Goal: Task Accomplishment & Management: Use online tool/utility

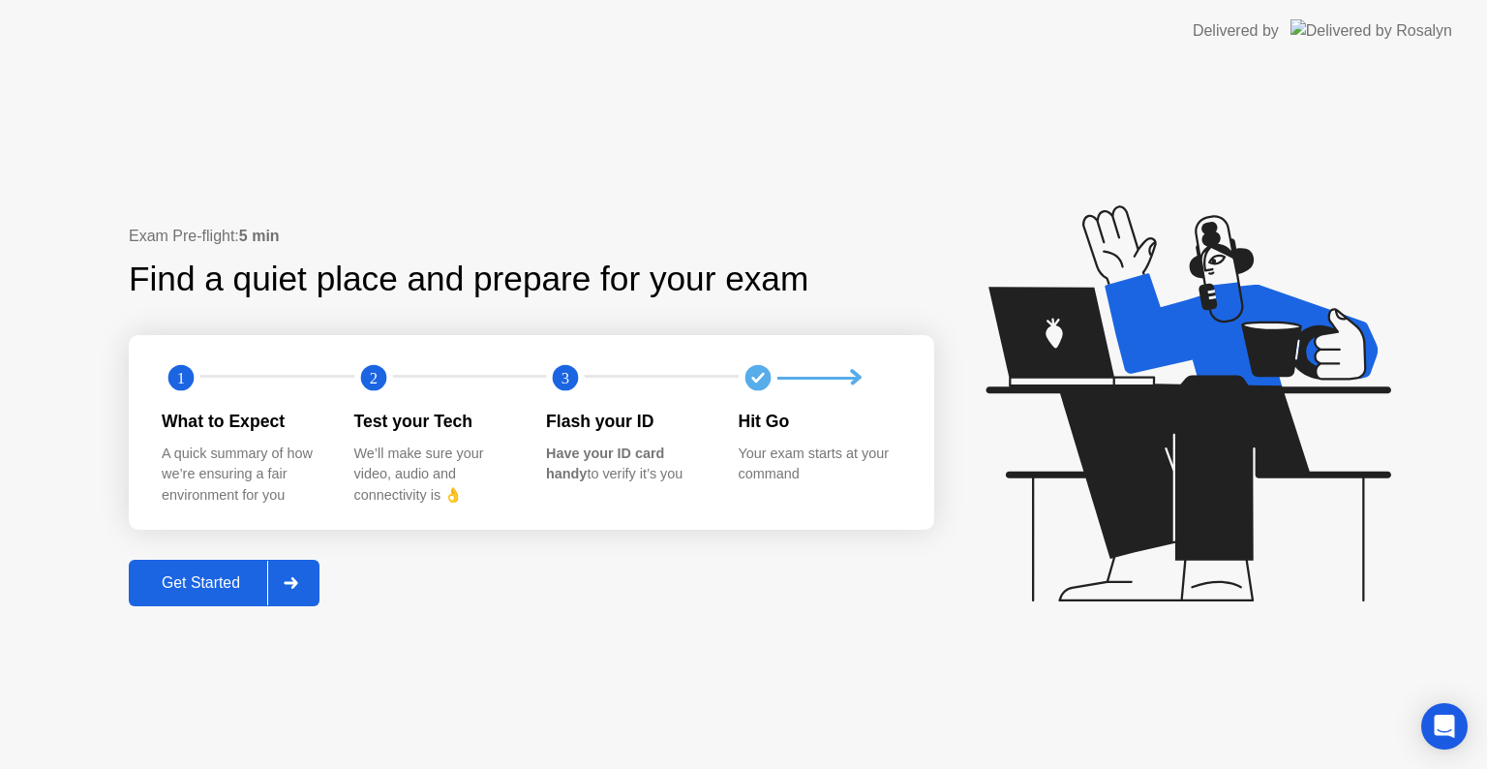
click at [228, 584] on div "Get Started" at bounding box center [201, 582] width 133 height 17
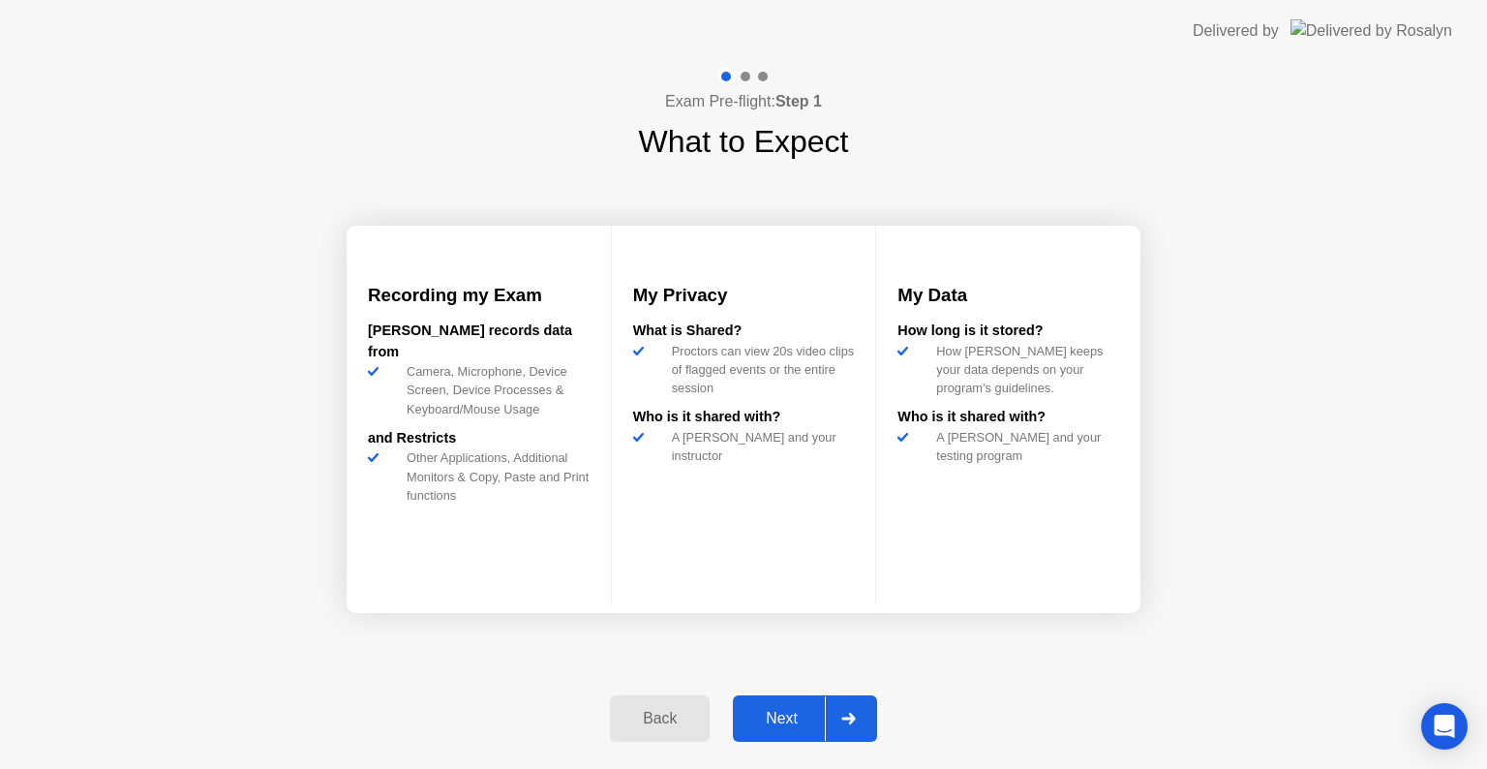
click at [775, 723] on div "Next" at bounding box center [782, 718] width 86 height 17
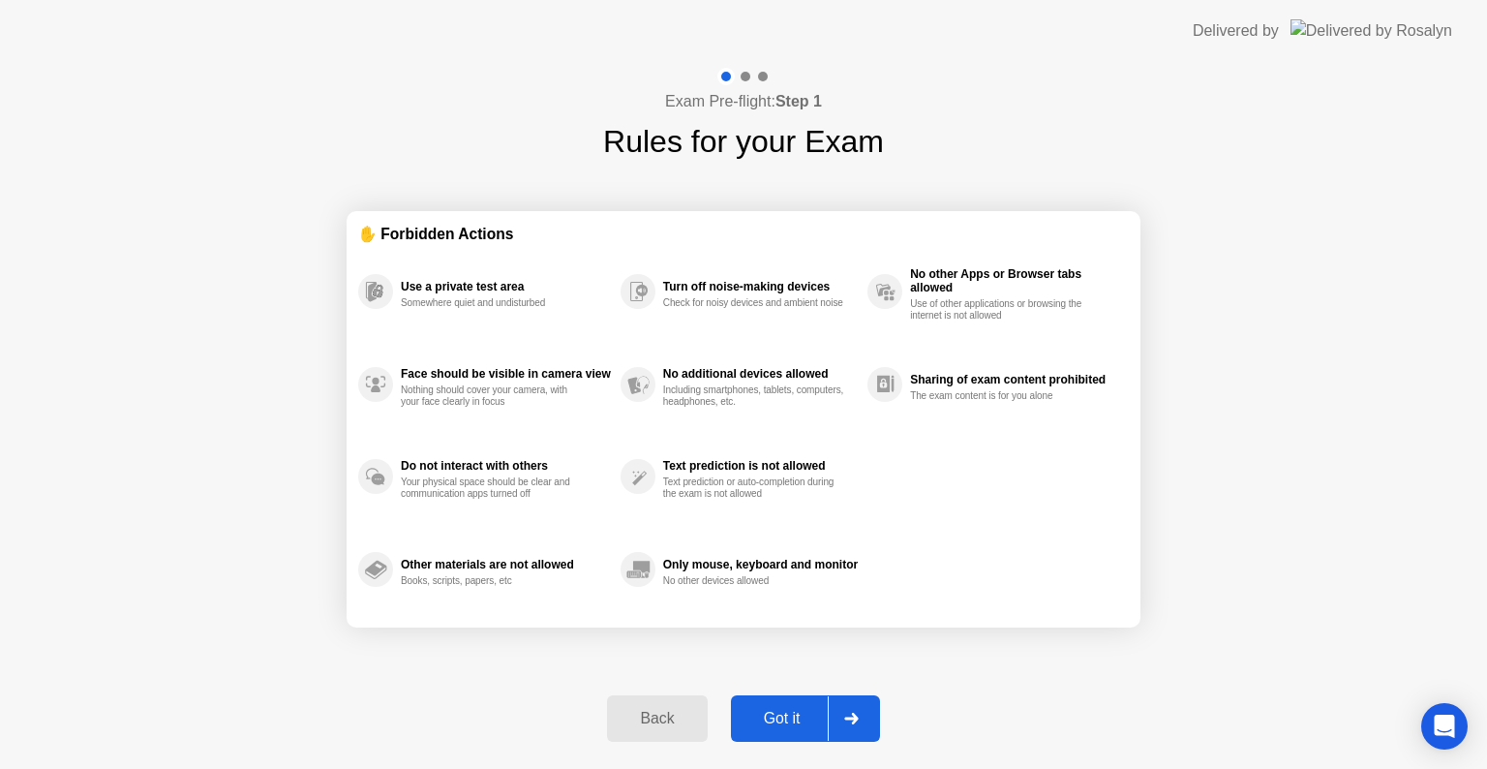
click at [775, 723] on div "Got it" at bounding box center [782, 718] width 91 height 17
select select "**********"
select select "*******"
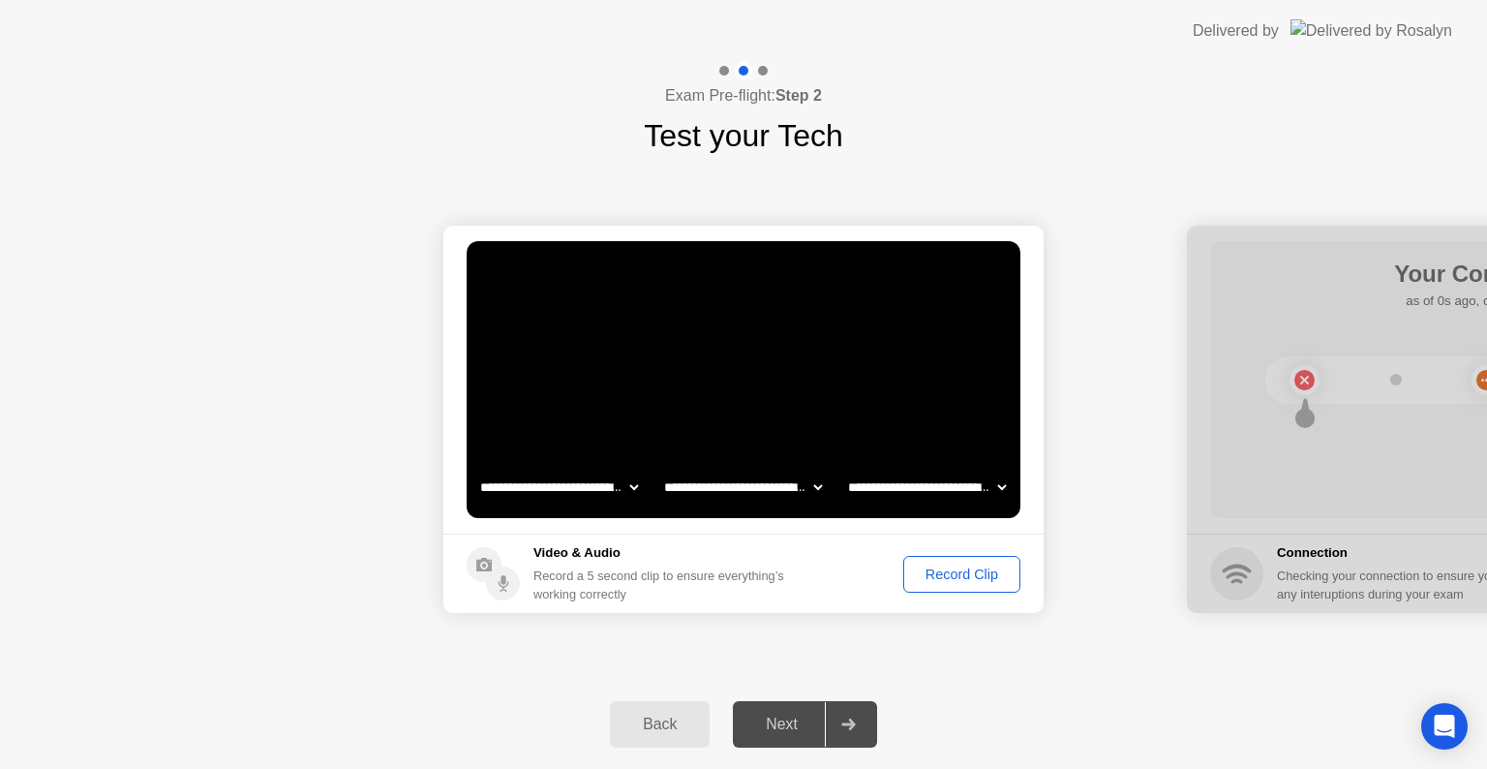
click at [950, 581] on div "Record Clip" at bounding box center [962, 573] width 104 height 15
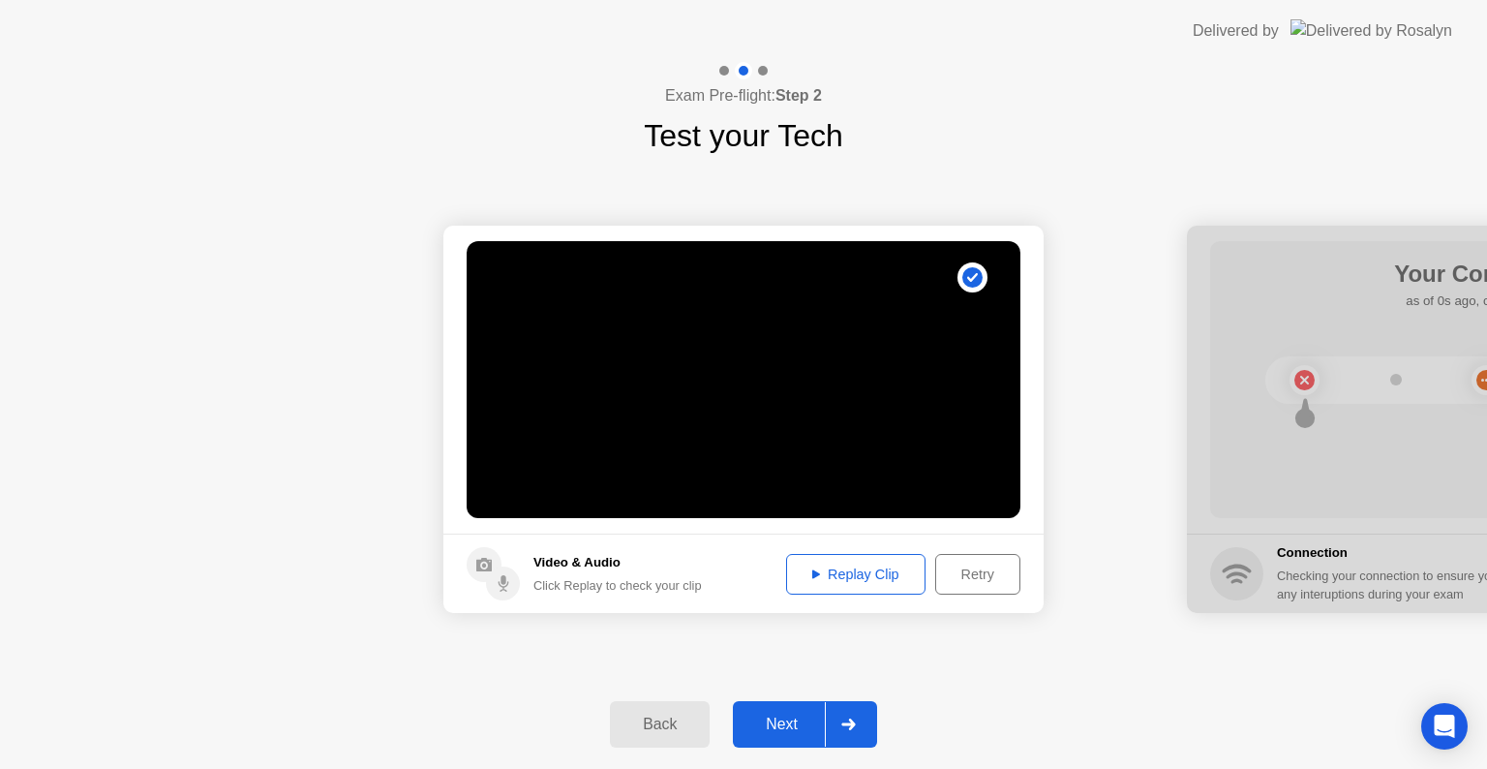
click at [802, 733] on div "Next" at bounding box center [782, 723] width 86 height 17
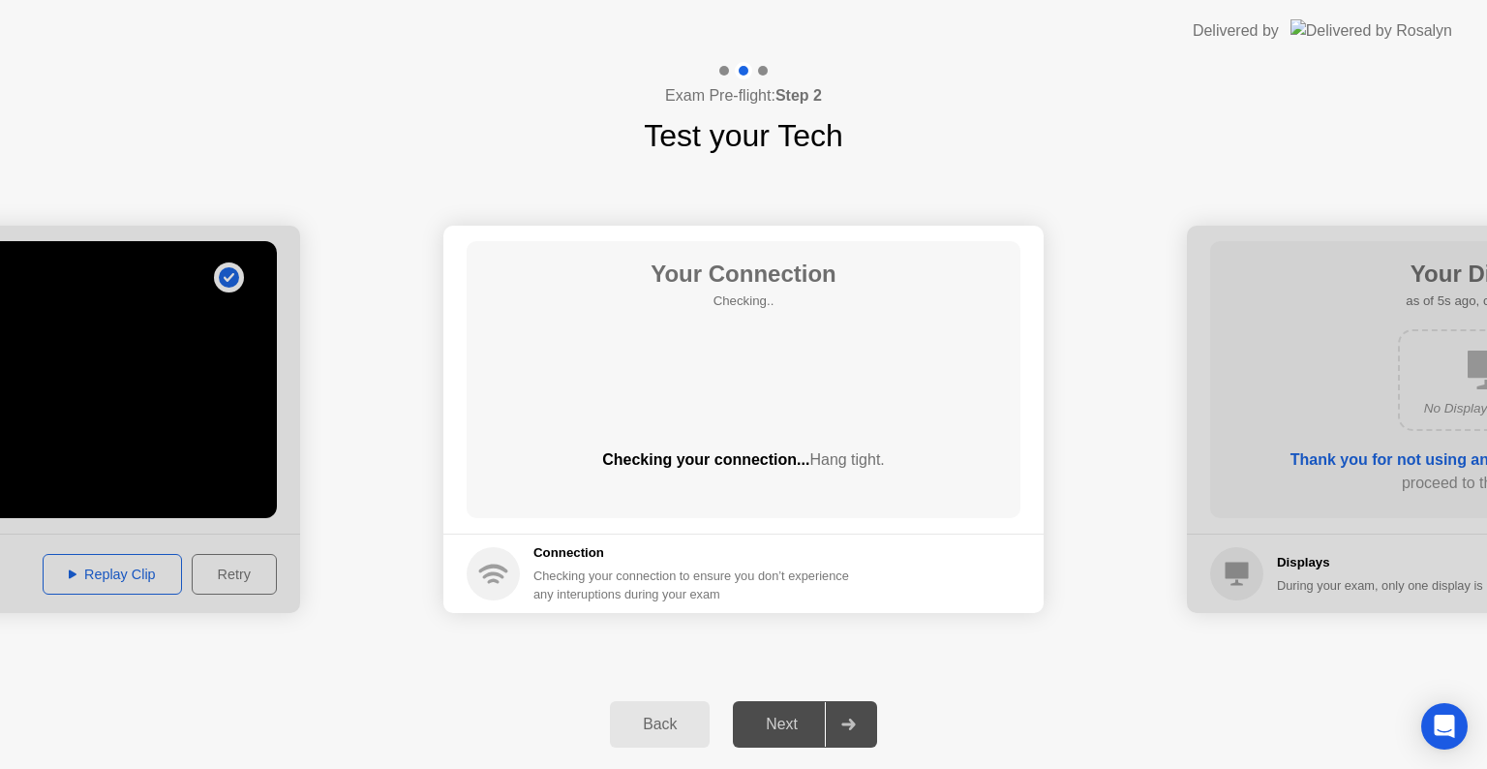
click at [802, 733] on div "Next" at bounding box center [782, 723] width 86 height 17
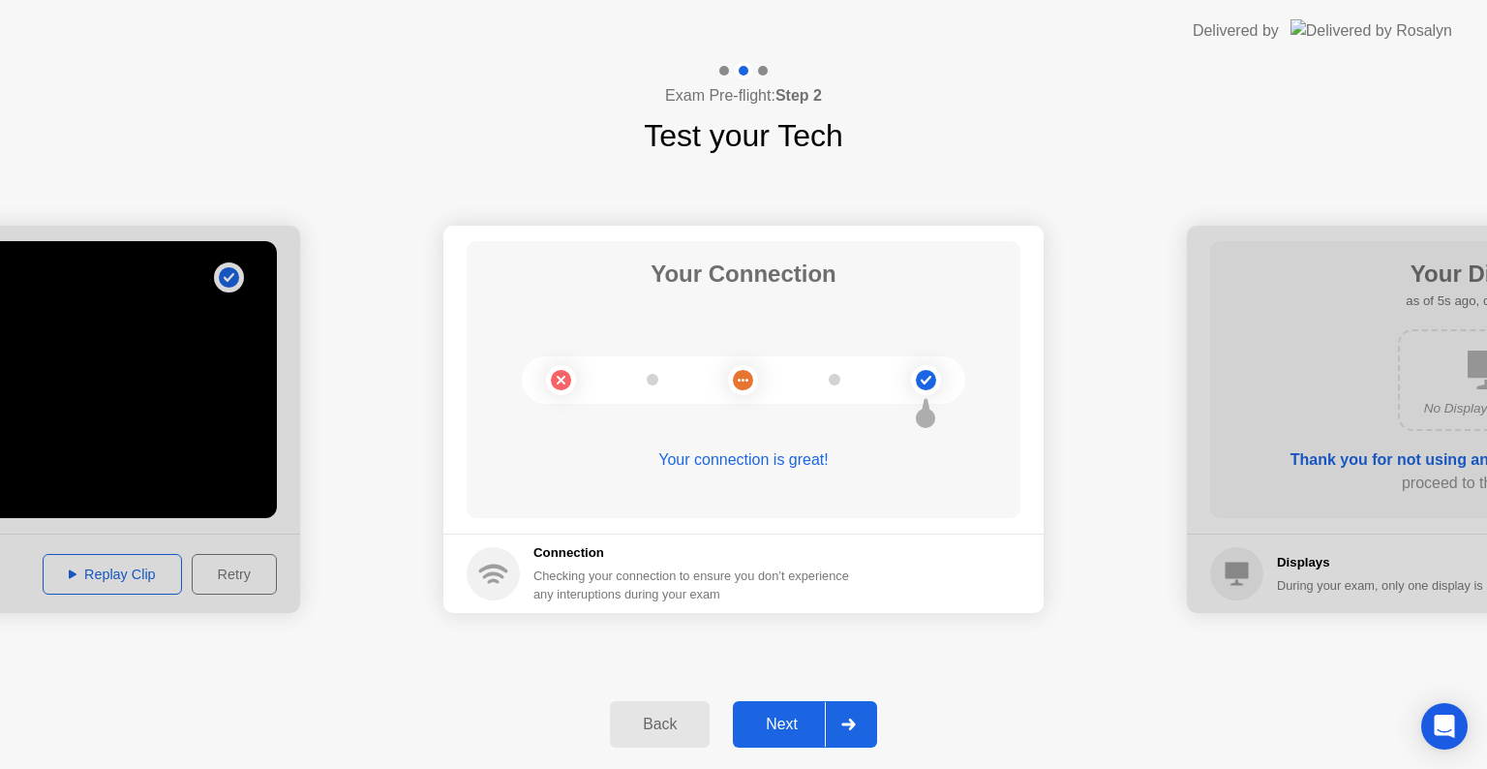
click at [778, 726] on div "Next" at bounding box center [782, 723] width 86 height 17
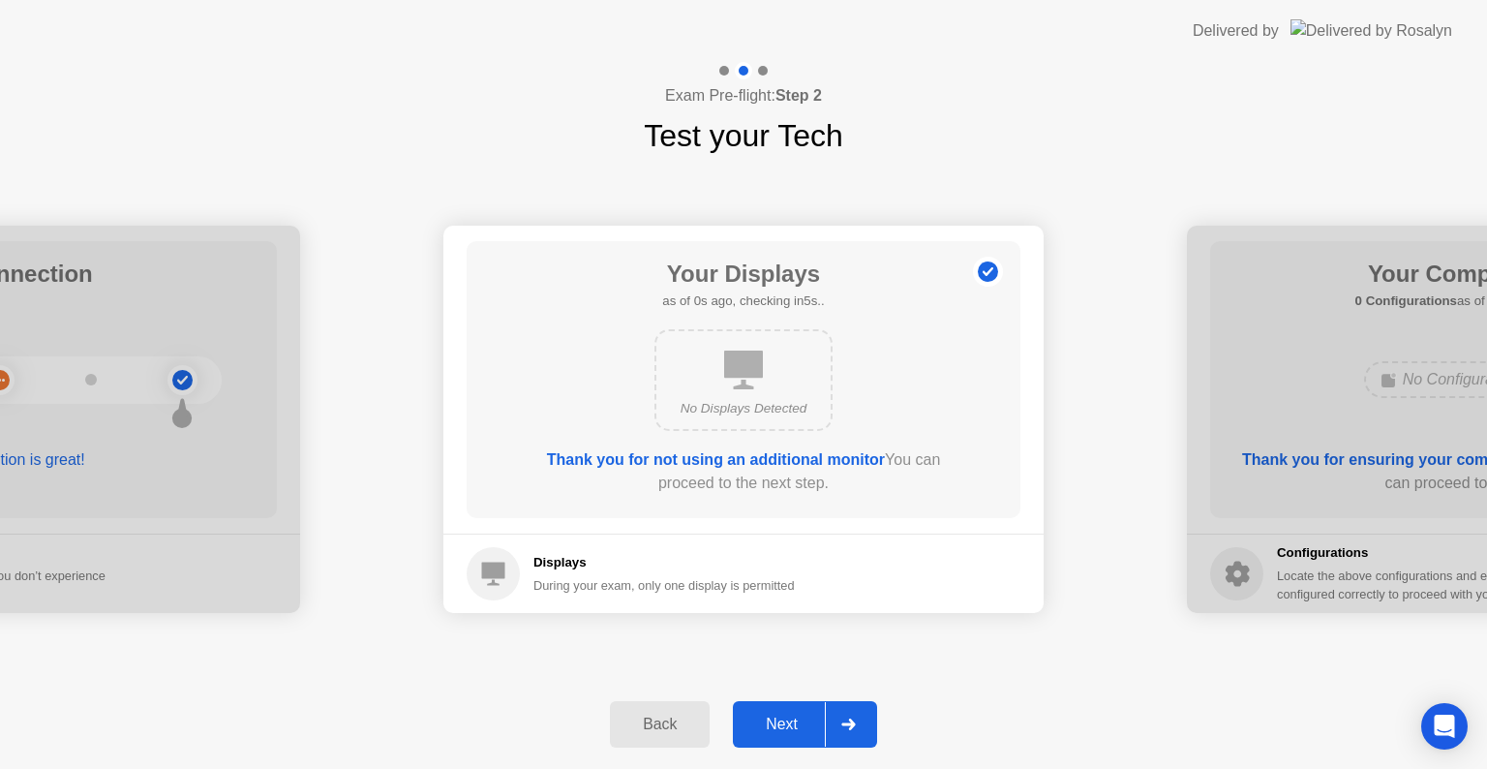
click at [778, 726] on div "Next" at bounding box center [782, 723] width 86 height 17
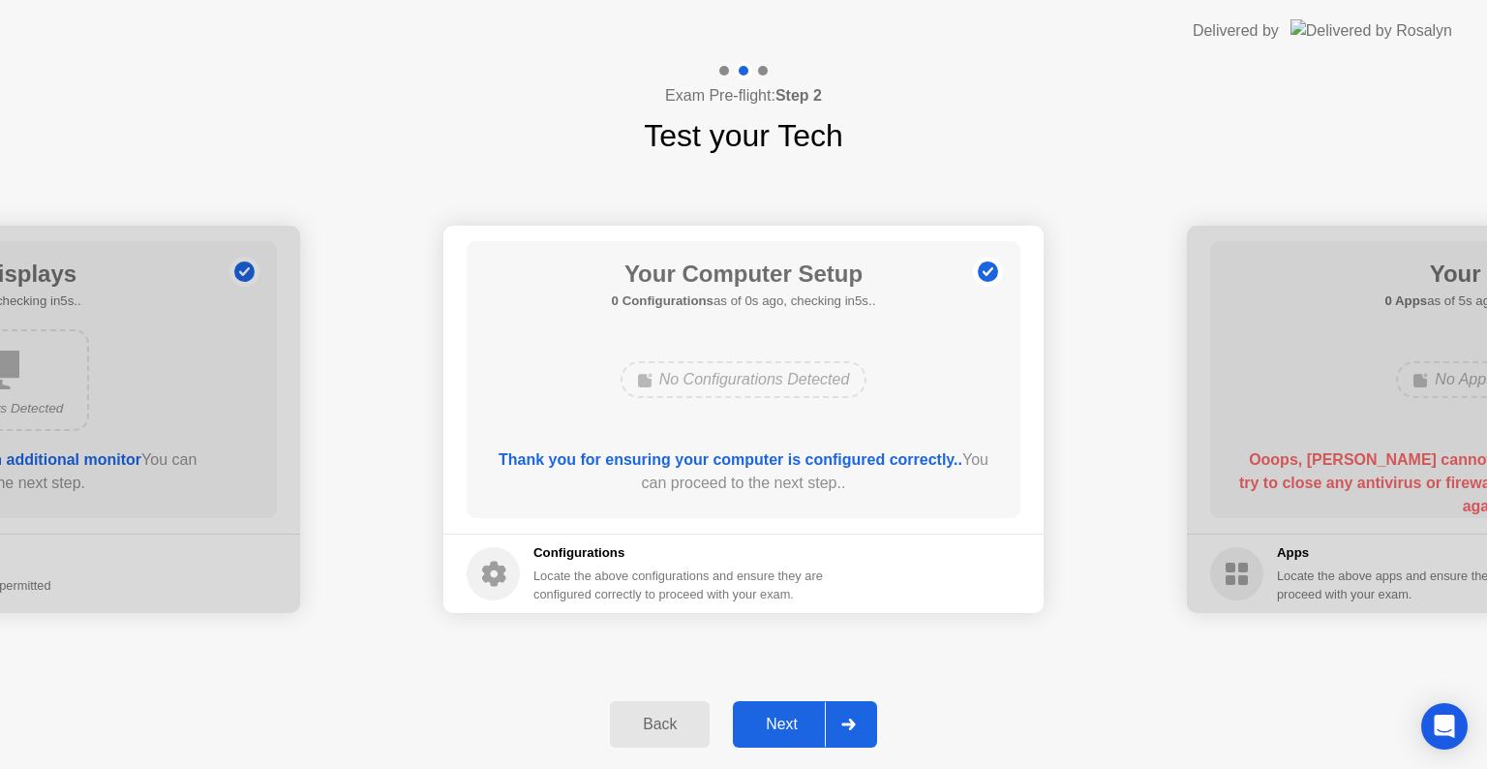
click at [778, 726] on div "Next" at bounding box center [782, 723] width 86 height 17
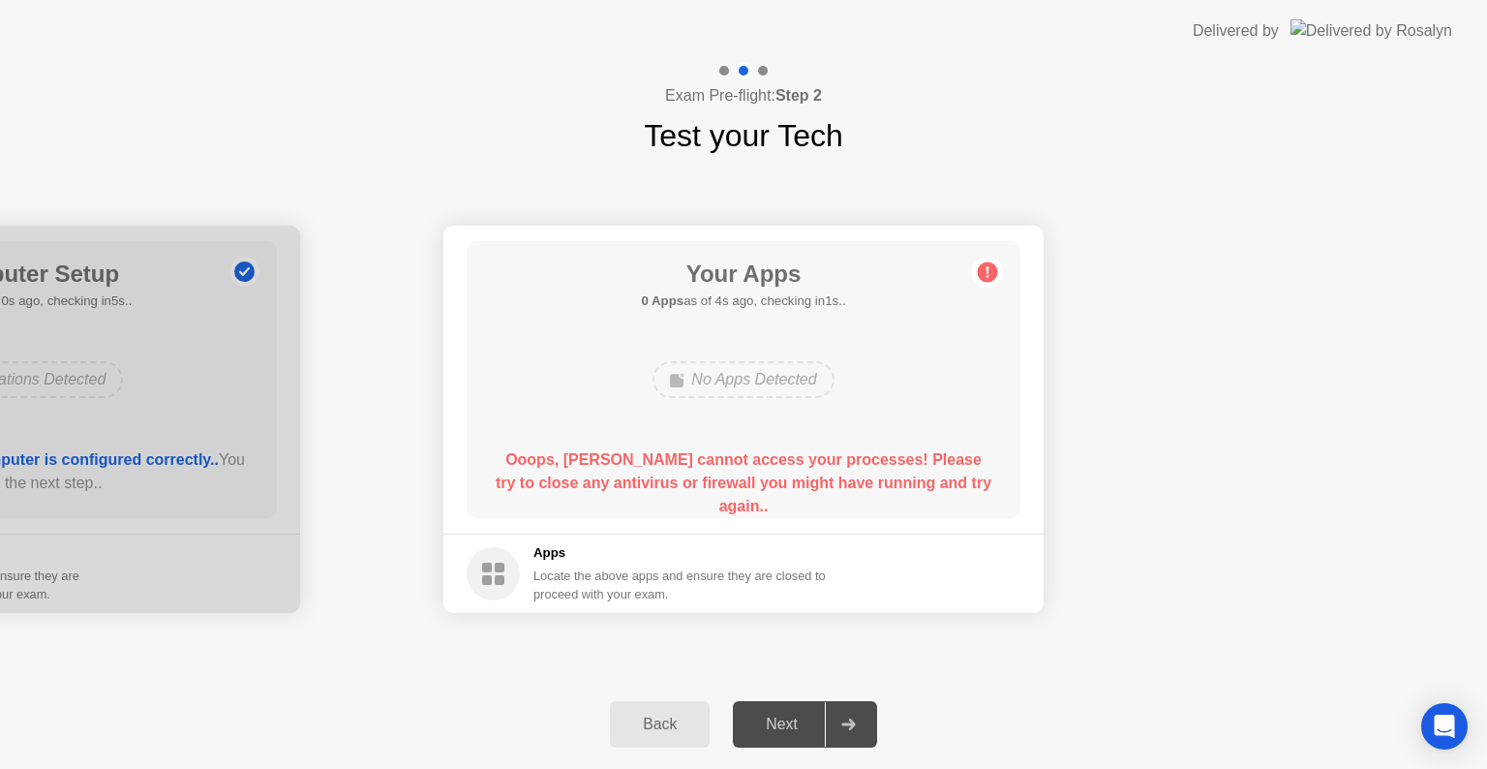
drag, startPoint x: 959, startPoint y: 482, endPoint x: 600, endPoint y: 479, distance: 359.1
click at [600, 479] on b "Ooops, [PERSON_NAME] cannot access your processes! Please try to close any anti…" at bounding box center [744, 482] width 496 height 63
